Goal: Task Accomplishment & Management: Use online tool/utility

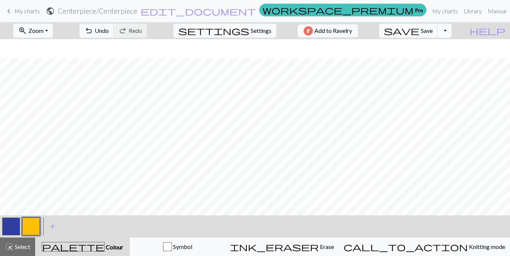
scroll to position [331, 594]
click at [13, 227] on button "button" at bounding box center [11, 227] width 18 height 18
click at [33, 225] on button "button" at bounding box center [31, 227] width 18 height 18
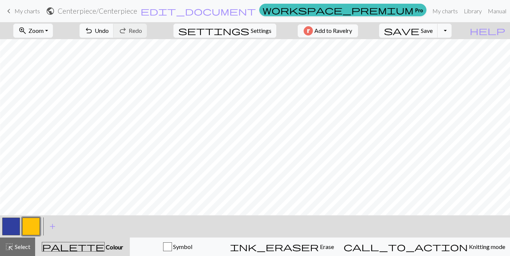
click at [11, 229] on button "button" at bounding box center [11, 227] width 18 height 18
click at [33, 222] on button "button" at bounding box center [31, 227] width 18 height 18
click at [7, 230] on button "button" at bounding box center [11, 227] width 18 height 18
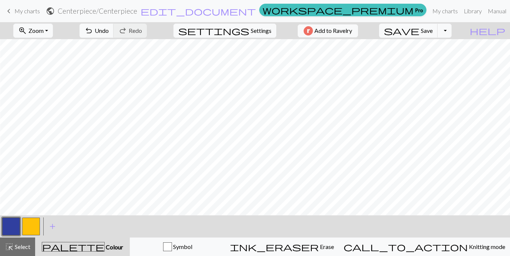
click at [33, 231] on button "button" at bounding box center [31, 227] width 18 height 18
click at [6, 227] on button "button" at bounding box center [11, 227] width 18 height 18
click at [33, 233] on button "button" at bounding box center [31, 227] width 18 height 18
click at [13, 231] on button "button" at bounding box center [11, 227] width 18 height 18
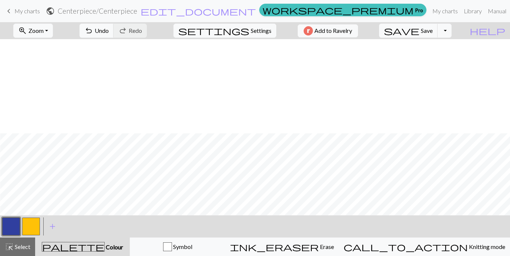
scroll to position [546, 594]
click at [32, 230] on button "button" at bounding box center [31, 227] width 18 height 18
click at [22, 223] on button "button" at bounding box center [31, 227] width 18 height 18
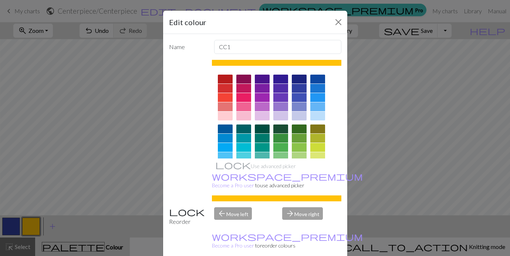
click at [14, 224] on div "Edit colour Name CC1 Use advanced picker workspace_premium Become a Pro user to…" at bounding box center [255, 128] width 510 height 256
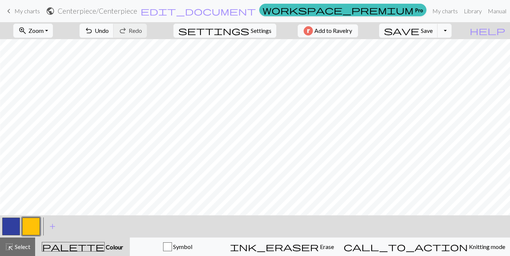
click at [14, 223] on button "button" at bounding box center [11, 227] width 18 height 18
click at [39, 223] on button "button" at bounding box center [31, 227] width 18 height 18
click at [13, 227] on button "button" at bounding box center [11, 227] width 18 height 18
click at [31, 224] on button "button" at bounding box center [31, 227] width 18 height 18
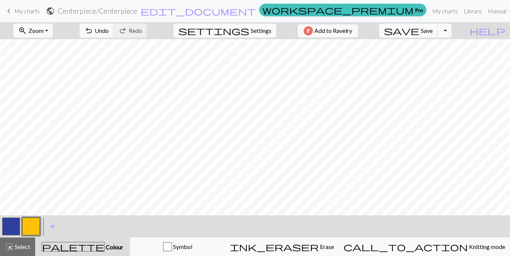
click at [13, 229] on button "button" at bounding box center [11, 227] width 18 height 18
click at [31, 232] on button "button" at bounding box center [31, 227] width 18 height 18
click at [7, 230] on button "button" at bounding box center [11, 227] width 18 height 18
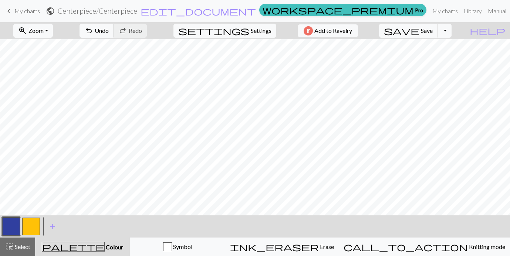
click at [14, 222] on button "button" at bounding box center [11, 227] width 18 height 18
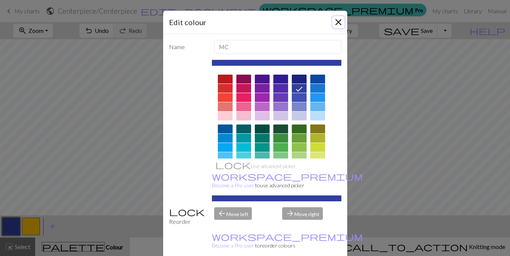
click at [337, 26] on button "Close" at bounding box center [338, 22] width 12 height 12
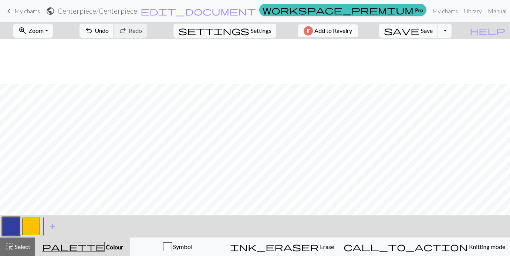
scroll to position [666, 542]
click at [37, 230] on button "button" at bounding box center [31, 227] width 18 height 18
click at [18, 225] on button "button" at bounding box center [11, 227] width 18 height 18
click at [30, 226] on button "button" at bounding box center [31, 227] width 18 height 18
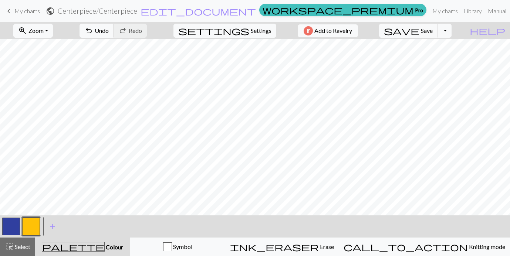
click at [5, 231] on button "button" at bounding box center [11, 227] width 18 height 18
click at [27, 227] on button "button" at bounding box center [31, 227] width 18 height 18
click at [9, 224] on button "button" at bounding box center [11, 227] width 18 height 18
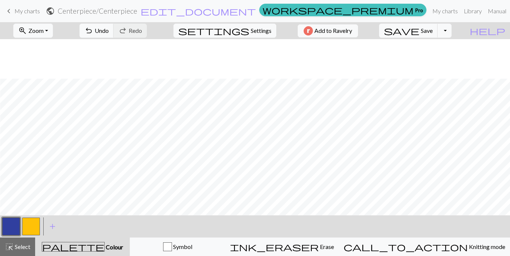
scroll to position [675, 527]
click at [34, 228] on button "button" at bounding box center [31, 227] width 18 height 18
click at [33, 224] on button "button" at bounding box center [31, 227] width 18 height 18
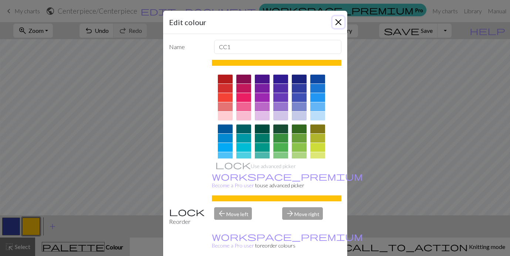
click at [340, 24] on button "Close" at bounding box center [338, 22] width 12 height 12
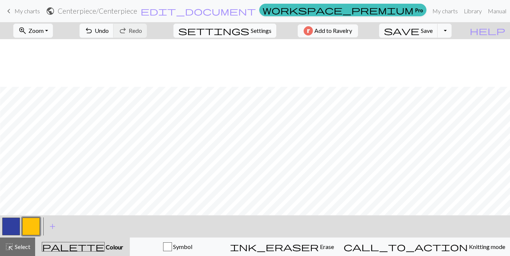
scroll to position [624, 401]
click at [11, 220] on button "button" at bounding box center [11, 227] width 18 height 18
click at [33, 225] on button "button" at bounding box center [31, 227] width 18 height 18
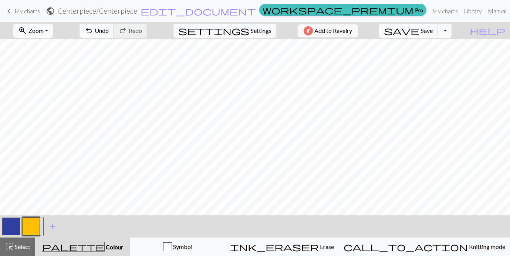
click at [14, 224] on button "button" at bounding box center [11, 227] width 18 height 18
click at [33, 222] on button "button" at bounding box center [31, 227] width 18 height 18
click at [14, 229] on button "button" at bounding box center [11, 227] width 18 height 18
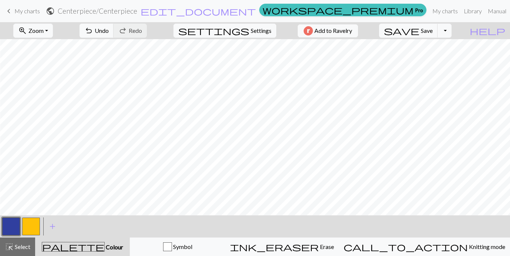
click at [32, 225] on button "button" at bounding box center [31, 227] width 18 height 18
click at [10, 225] on button "button" at bounding box center [11, 227] width 18 height 18
click at [33, 224] on button "button" at bounding box center [31, 227] width 18 height 18
click at [9, 221] on button "button" at bounding box center [11, 227] width 18 height 18
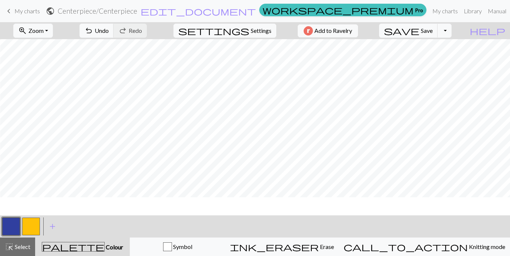
scroll to position [331, 594]
click at [33, 228] on button "button" at bounding box center [31, 227] width 18 height 18
click at [7, 224] on button "button" at bounding box center [11, 227] width 18 height 18
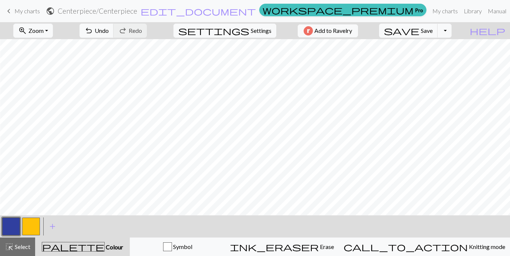
click at [31, 221] on button "button" at bounding box center [31, 227] width 18 height 18
click at [12, 223] on button "button" at bounding box center [11, 227] width 18 height 18
click at [32, 227] on button "button" at bounding box center [31, 227] width 18 height 18
click at [8, 222] on button "button" at bounding box center [11, 227] width 18 height 18
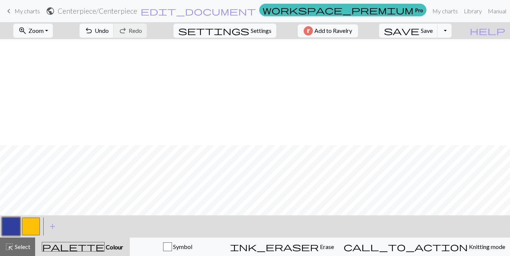
scroll to position [329, 529]
click at [37, 222] on button "button" at bounding box center [31, 227] width 18 height 18
click at [13, 230] on button "button" at bounding box center [11, 227] width 18 height 18
click at [28, 224] on button "button" at bounding box center [31, 227] width 18 height 18
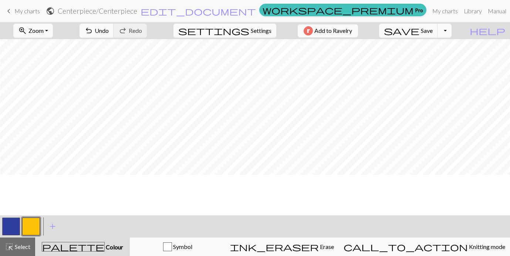
scroll to position [255, 594]
click at [12, 219] on button "button" at bounding box center [11, 227] width 18 height 18
click at [31, 234] on button "button" at bounding box center [31, 227] width 18 height 18
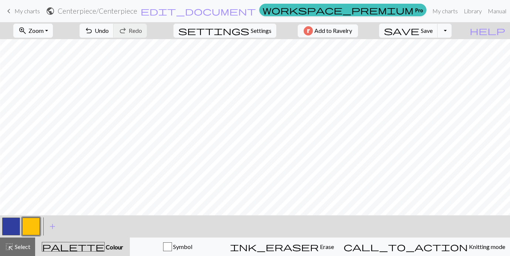
click at [53, 27] on button "zoom_in Zoom Zoom" at bounding box center [33, 31] width 40 height 14
click at [54, 57] on button "Fit width" at bounding box center [43, 59] width 58 height 12
click at [14, 224] on button "button" at bounding box center [11, 227] width 18 height 18
click at [35, 217] on div at bounding box center [31, 227] width 20 height 20
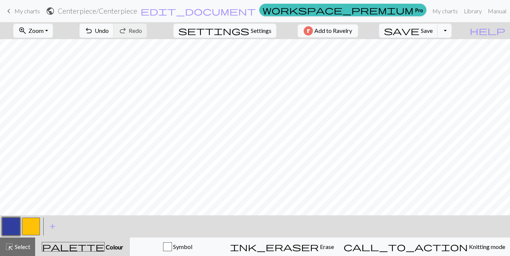
click at [34, 227] on button "button" at bounding box center [31, 227] width 18 height 18
click at [11, 222] on button "button" at bounding box center [11, 227] width 18 height 18
click at [35, 227] on button "button" at bounding box center [31, 227] width 18 height 18
click at [14, 224] on button "button" at bounding box center [11, 227] width 18 height 18
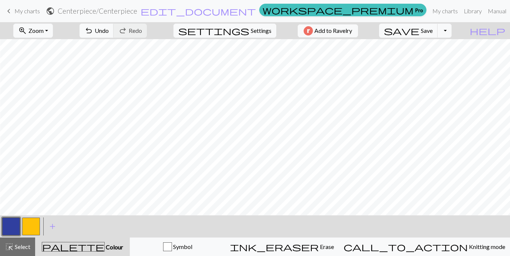
click at [27, 225] on button "button" at bounding box center [31, 227] width 18 height 18
click at [18, 223] on button "button" at bounding box center [11, 227] width 18 height 18
click at [35, 222] on button "button" at bounding box center [31, 227] width 18 height 18
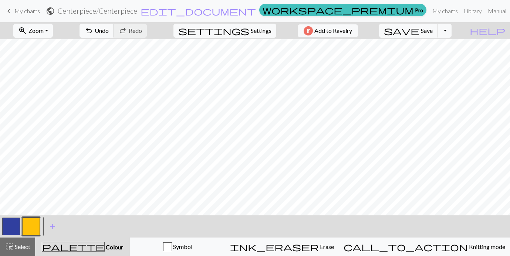
click at [7, 225] on button "button" at bounding box center [11, 227] width 18 height 18
click at [35, 225] on button "button" at bounding box center [31, 227] width 18 height 18
click at [14, 228] on button "button" at bounding box center [11, 227] width 18 height 18
click at [16, 228] on button "button" at bounding box center [11, 227] width 18 height 18
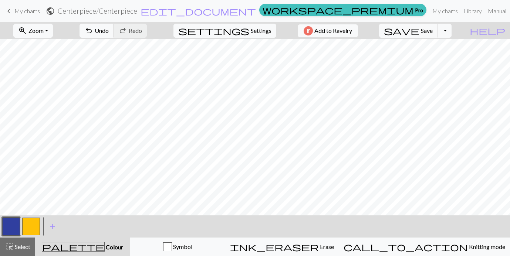
click at [30, 224] on button "button" at bounding box center [31, 227] width 18 height 18
click at [14, 227] on button "button" at bounding box center [11, 227] width 18 height 18
click at [33, 223] on button "button" at bounding box center [31, 227] width 18 height 18
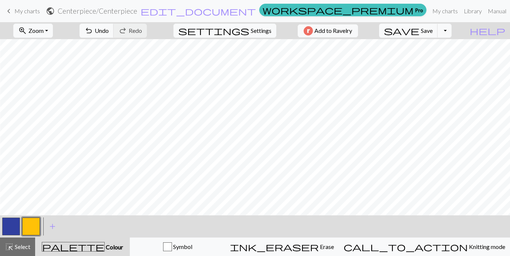
click at [15, 230] on button "button" at bounding box center [11, 227] width 18 height 18
click at [30, 224] on button "button" at bounding box center [31, 227] width 18 height 18
click at [432, 33] on span "Save" at bounding box center [427, 30] width 12 height 7
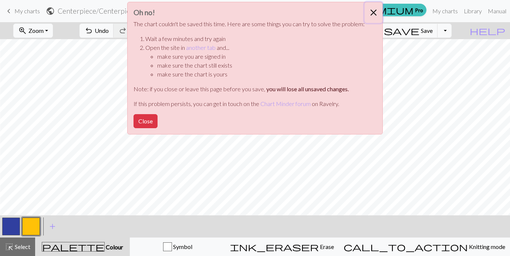
click at [369, 10] on button "Close" at bounding box center [373, 12] width 18 height 21
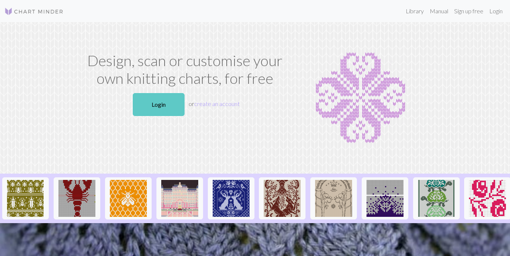
click at [162, 104] on link "Login" at bounding box center [159, 104] width 52 height 23
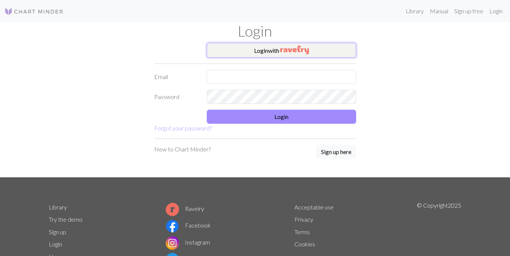
click at [260, 52] on button "Login with" at bounding box center [281, 50] width 149 height 15
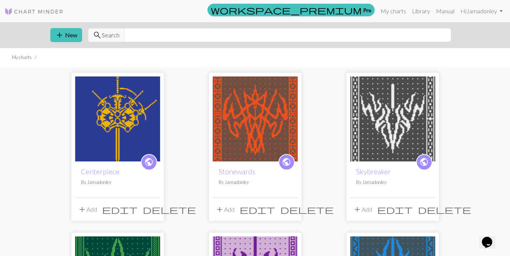
click at [123, 130] on img at bounding box center [117, 119] width 85 height 85
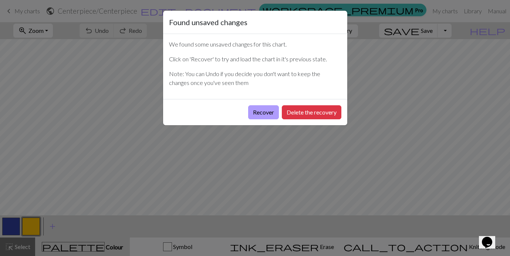
click at [265, 108] on button "Recover" at bounding box center [263, 112] width 31 height 14
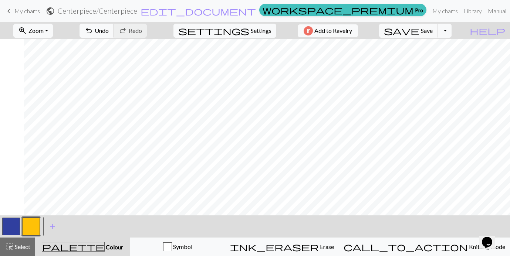
scroll to position [501, 301]
click at [432, 31] on span "Save" at bounding box center [427, 30] width 12 height 7
click at [429, 12] on link "My charts" at bounding box center [444, 11] width 31 height 15
